Goal: Task Accomplishment & Management: Use online tool/utility

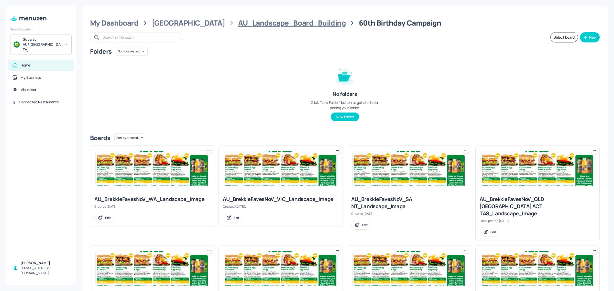
click at [238, 27] on div "AU_Landscape_Board_Building" at bounding box center [292, 22] width 108 height 9
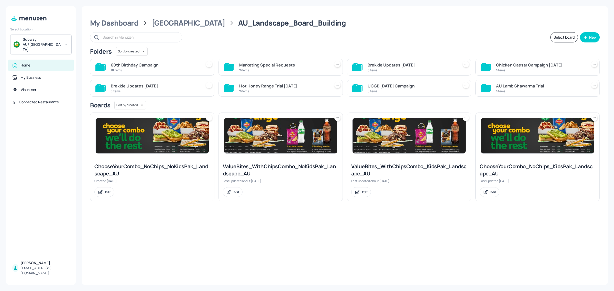
click at [132, 67] on div "60th Birthday Campaign" at bounding box center [155, 65] width 89 height 6
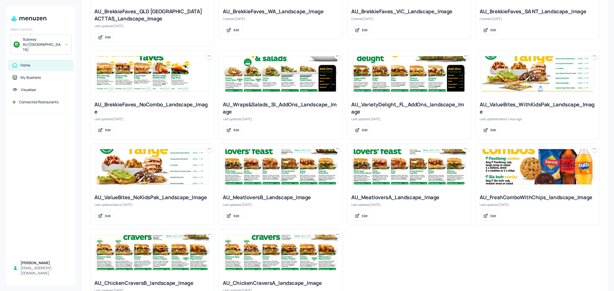
scroll to position [314, 0]
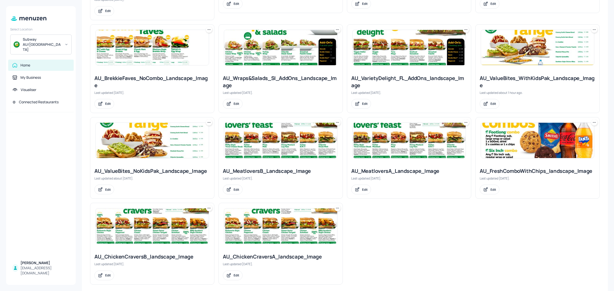
click at [337, 206] on icon at bounding box center [337, 208] width 5 height 5
click at [309, 229] on p "Move" at bounding box center [309, 230] width 8 height 5
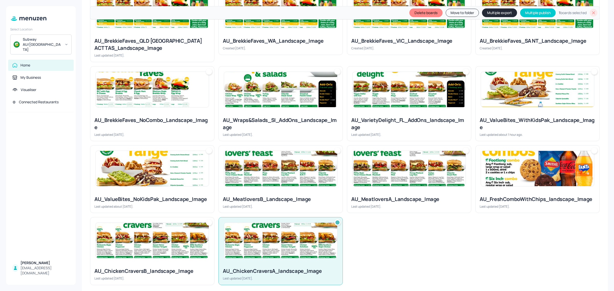
click at [173, 243] on img at bounding box center [152, 240] width 113 height 35
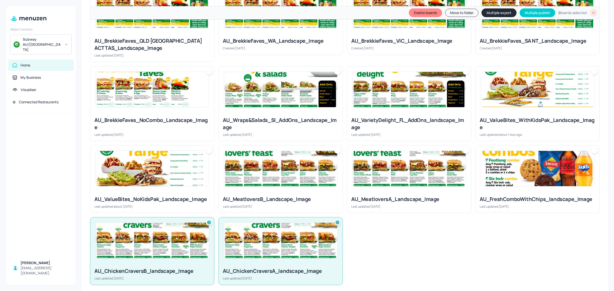
click at [490, 12] on button "Multiple export" at bounding box center [499, 12] width 35 height 9
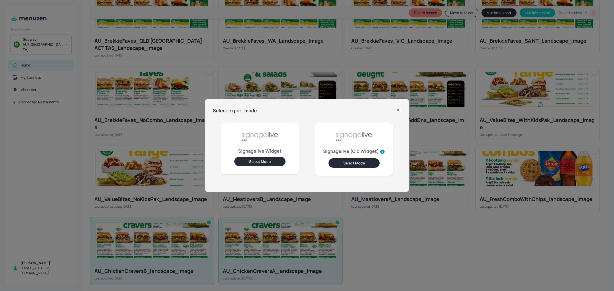
click at [356, 163] on button "Select Mode" at bounding box center [354, 162] width 51 height 9
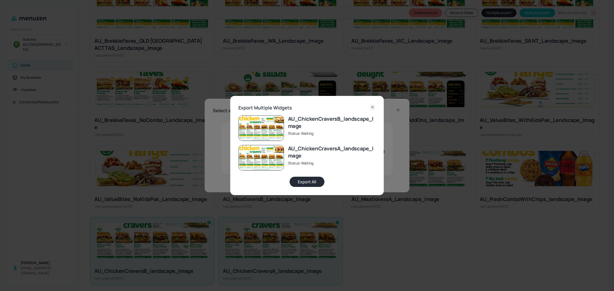
click at [309, 186] on button "Export All" at bounding box center [307, 182] width 35 height 10
click at [373, 106] on icon at bounding box center [373, 107] width 6 height 6
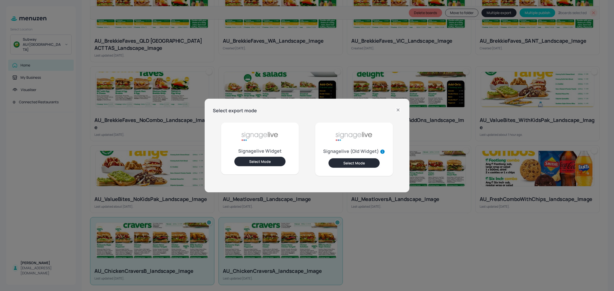
click at [396, 109] on icon at bounding box center [398, 110] width 6 height 6
